Goal: Find specific page/section: Find specific page/section

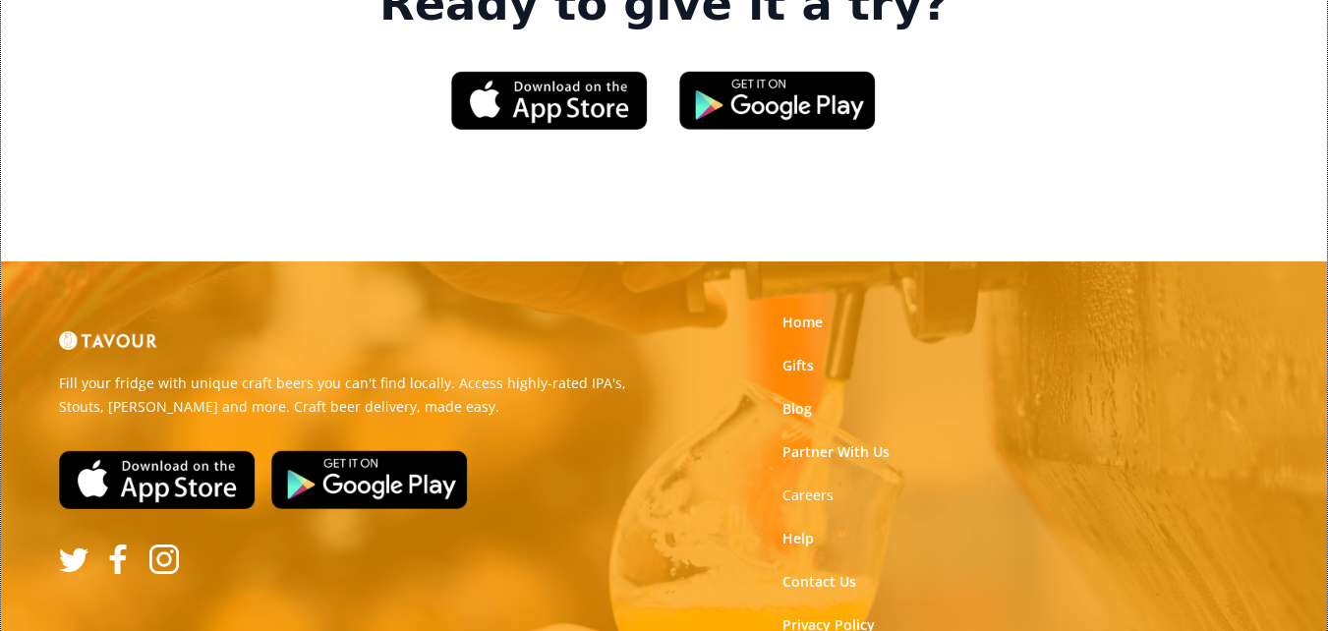
scroll to position [3089, 0]
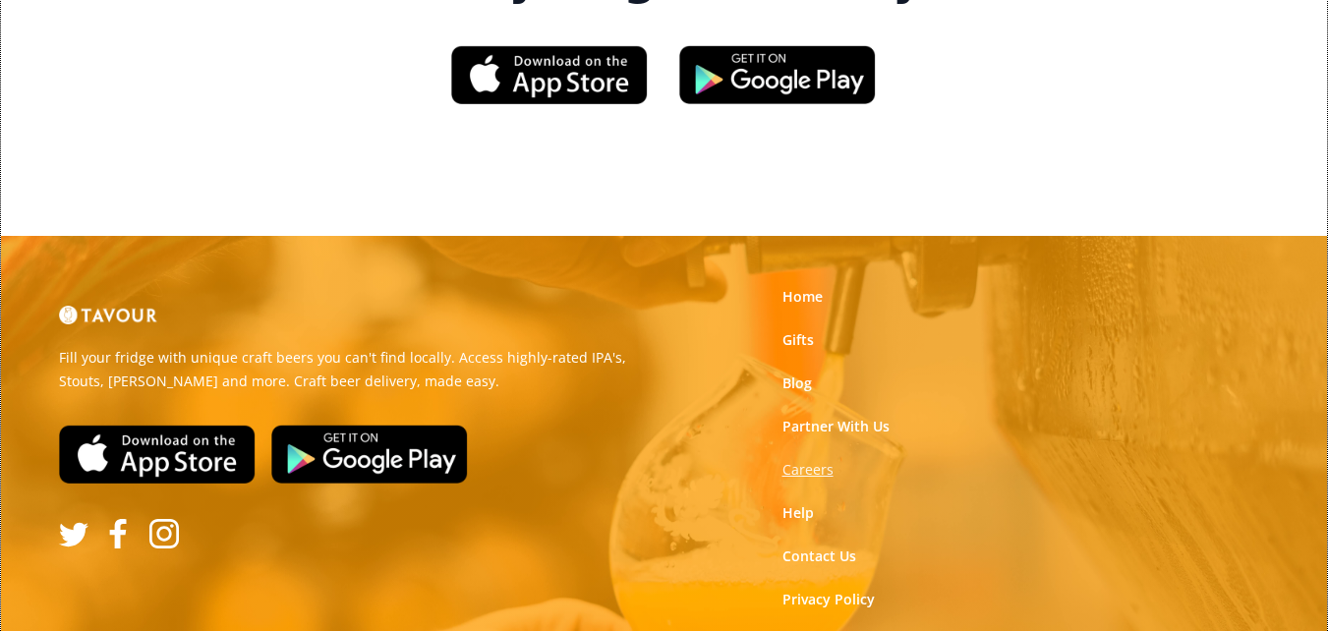
click at [819, 460] on strong "Careers" at bounding box center [807, 469] width 51 height 19
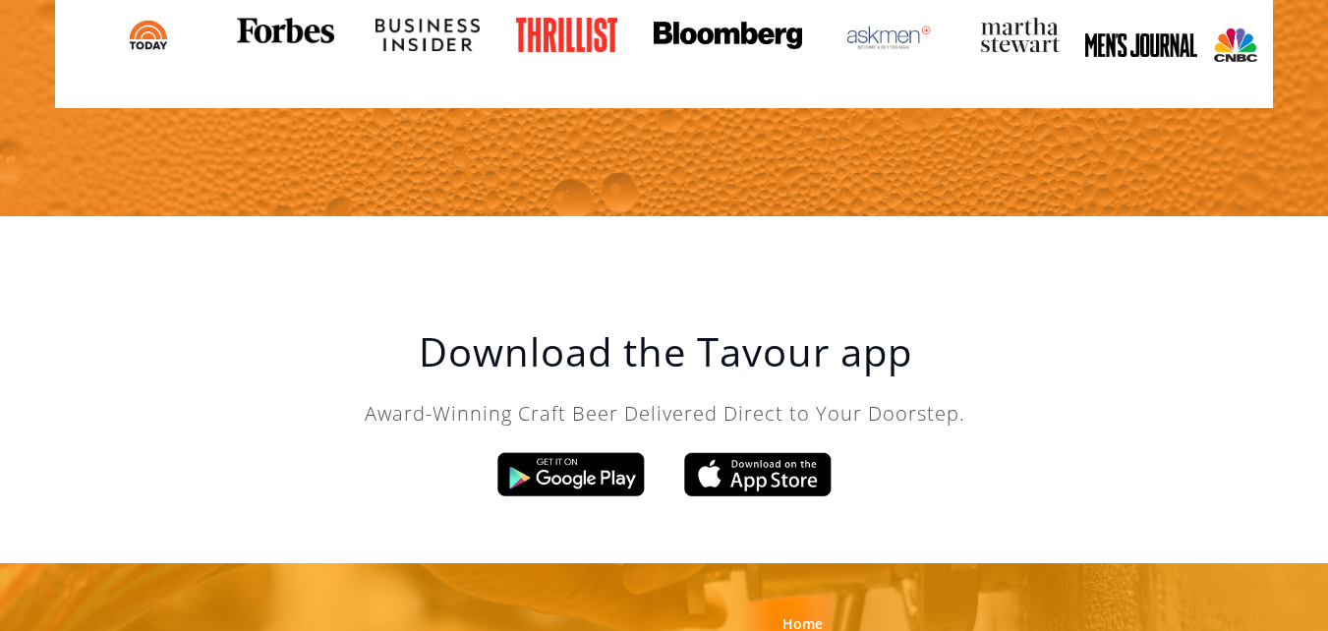
scroll to position [3342, 0]
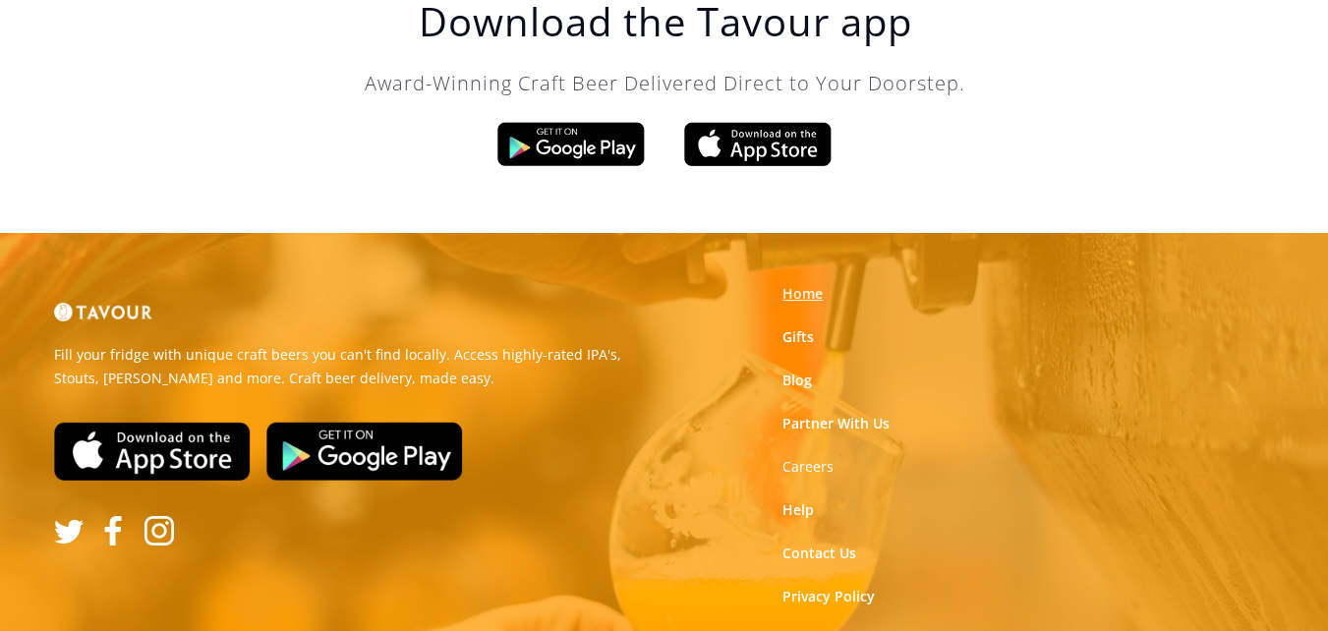
click at [813, 294] on link "Home" at bounding box center [802, 294] width 40 height 20
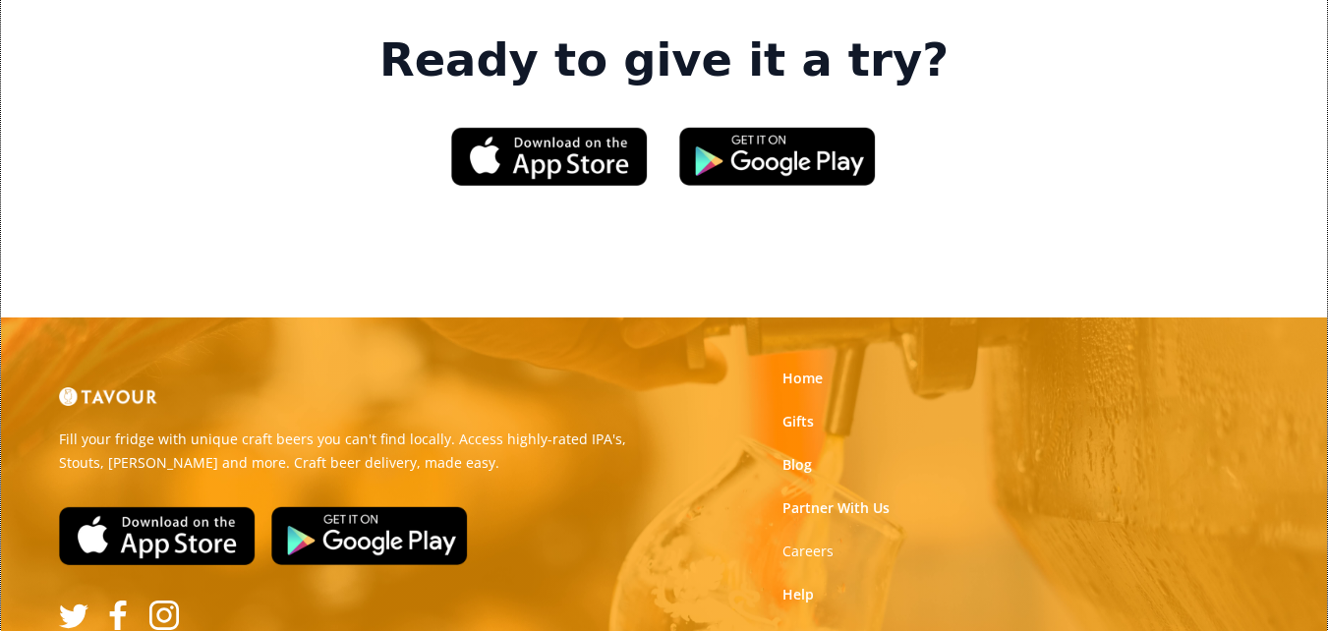
scroll to position [3047, 0]
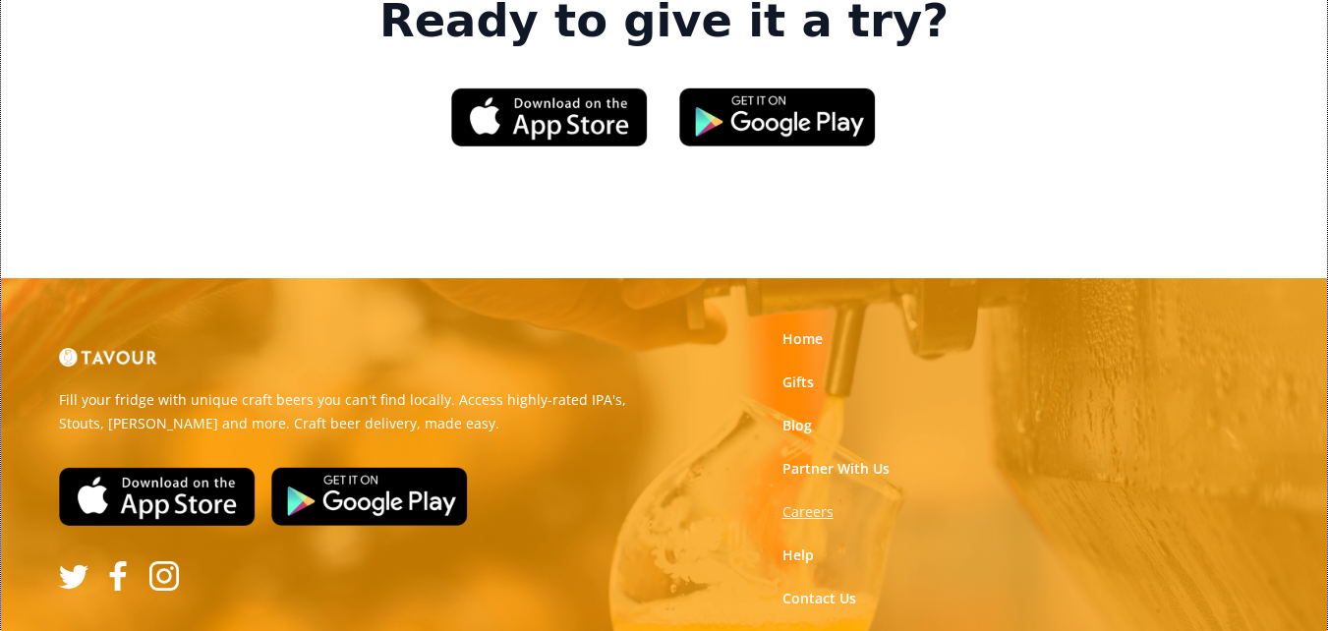
click at [818, 502] on strong "Careers" at bounding box center [807, 511] width 51 height 19
